Goal: Transaction & Acquisition: Purchase product/service

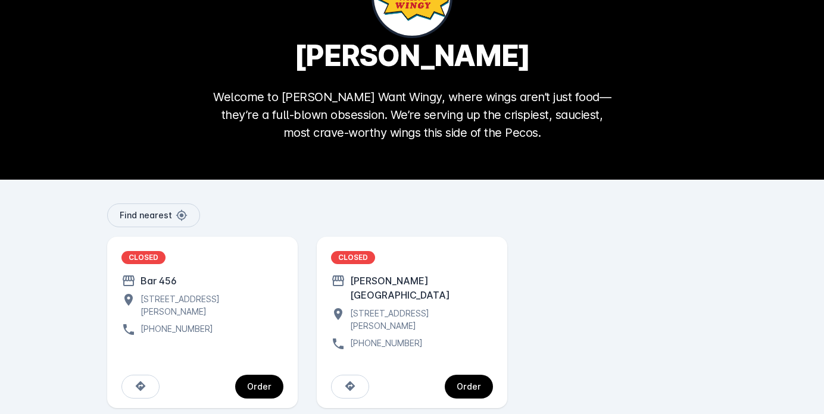
scroll to position [82, 0]
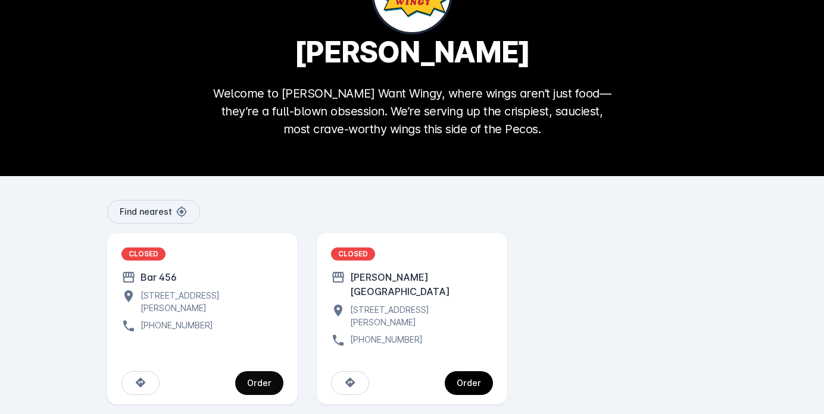
click at [264, 379] on div "Order" at bounding box center [259, 383] width 24 height 8
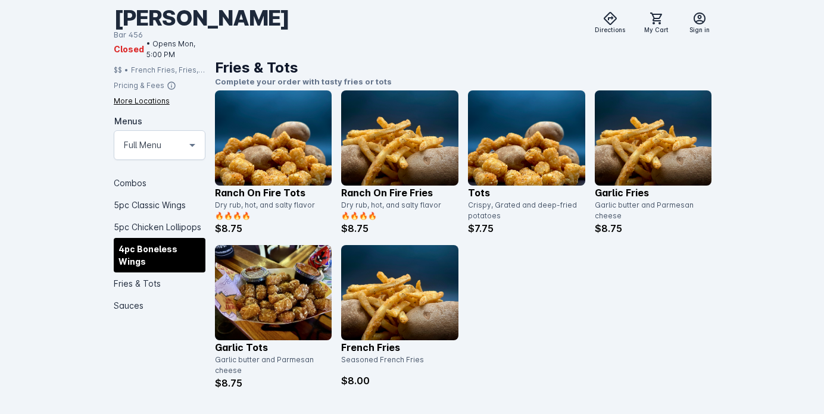
scroll to position [1710, 0]
